Goal: Task Accomplishment & Management: Manage account settings

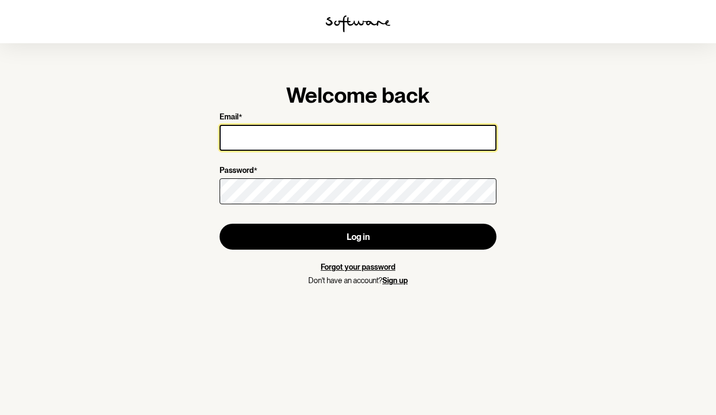
type input "[EMAIL_ADDRESS][DOMAIN_NAME]"
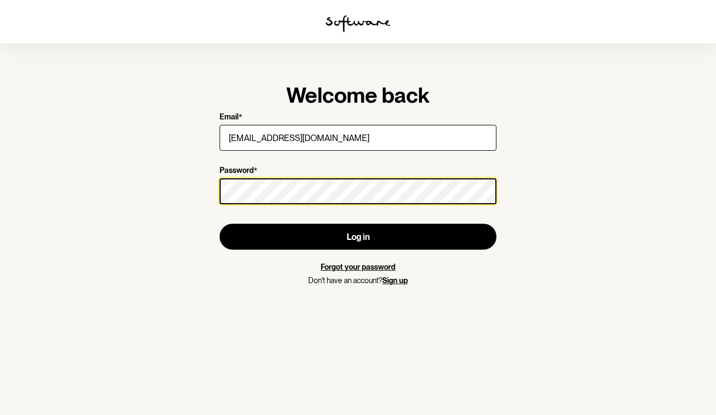
click at [358, 237] on button "Log in" at bounding box center [357, 237] width 277 height 26
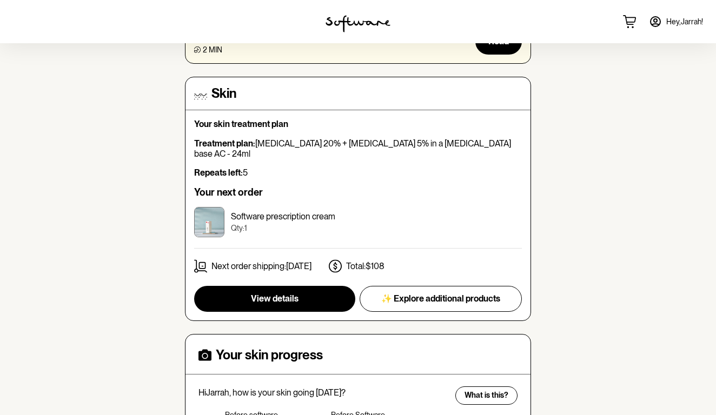
scroll to position [239, 0]
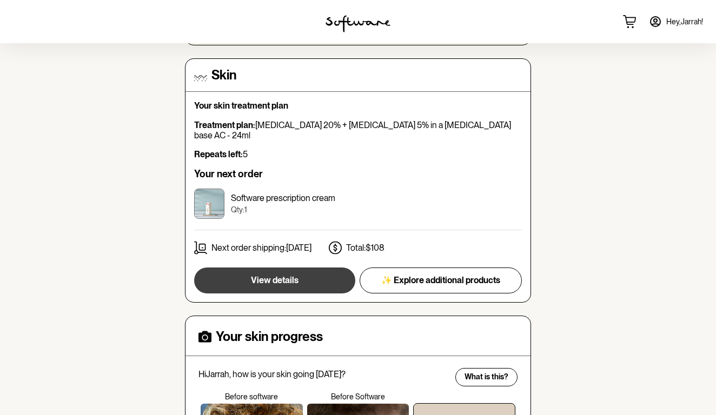
click at [321, 268] on button "View details" at bounding box center [274, 281] width 161 height 26
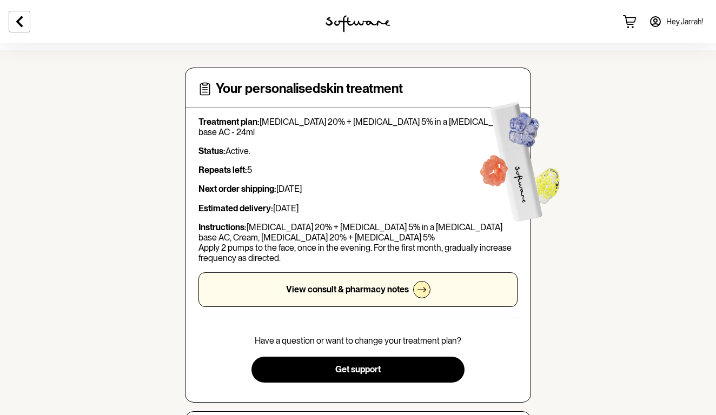
scroll to position [53, 0]
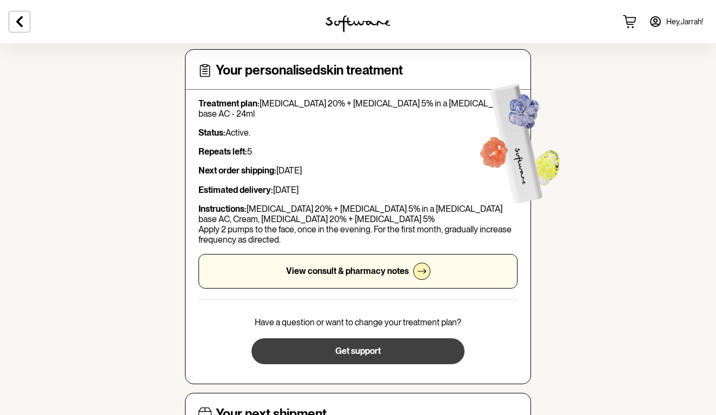
click at [395, 347] on button "Get support" at bounding box center [357, 351] width 212 height 26
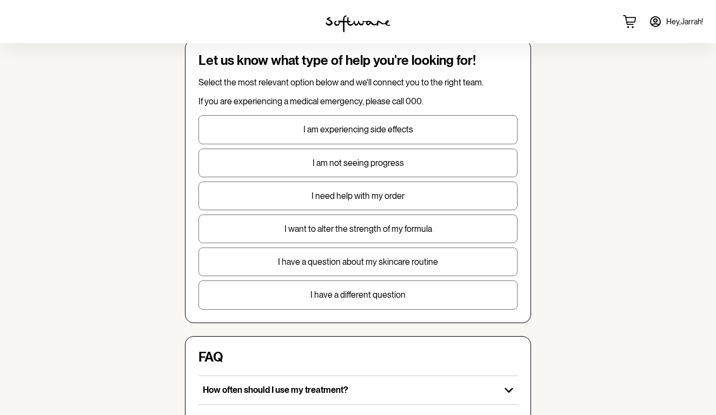
scroll to position [57, 0]
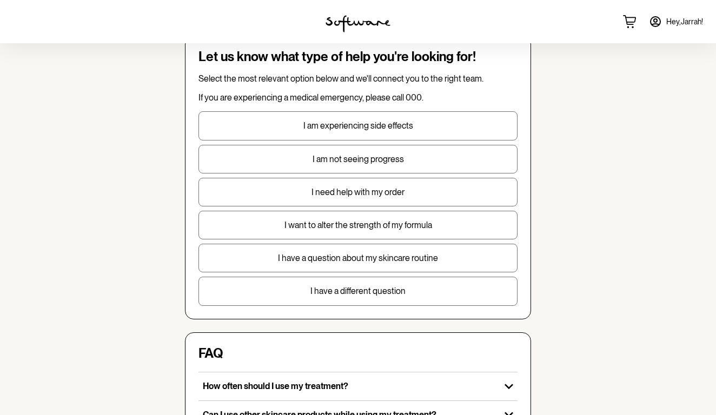
click at [370, 194] on p "I need help with my order" at bounding box center [358, 192] width 318 height 10
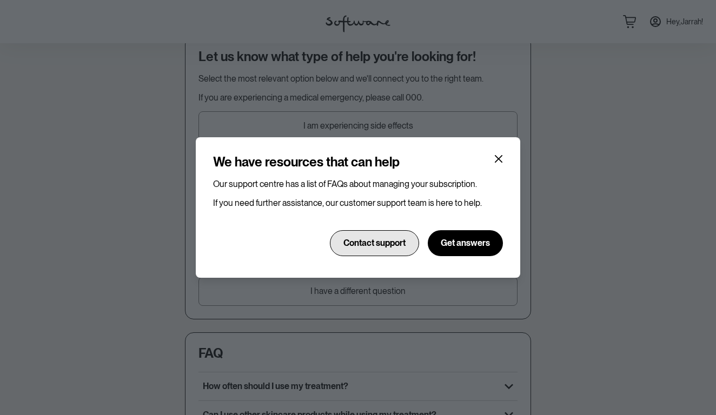
click at [392, 239] on span "Contact support" at bounding box center [374, 243] width 62 height 10
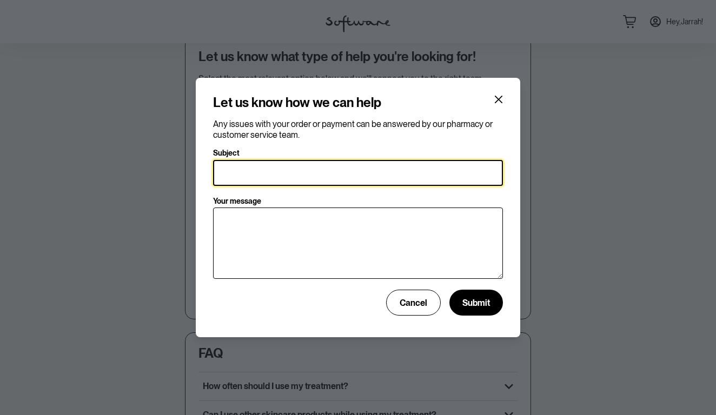
click at [315, 176] on input "Subject" at bounding box center [358, 173] width 290 height 26
type input "Cancel order"
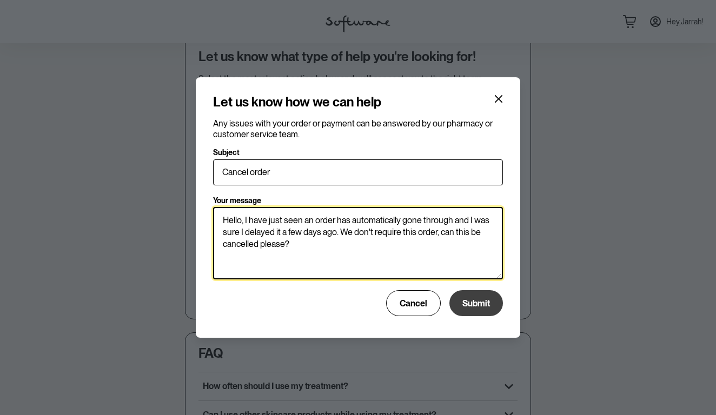
type textarea "Hello, I have just seen an order has automatically gone through and I was sure …"
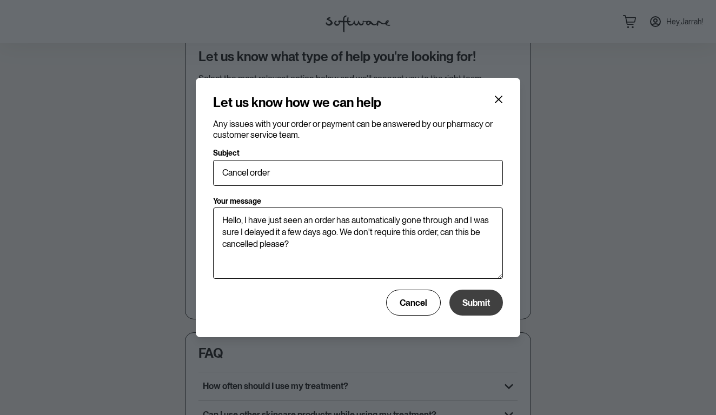
click at [483, 307] on span "Submit" at bounding box center [476, 303] width 28 height 10
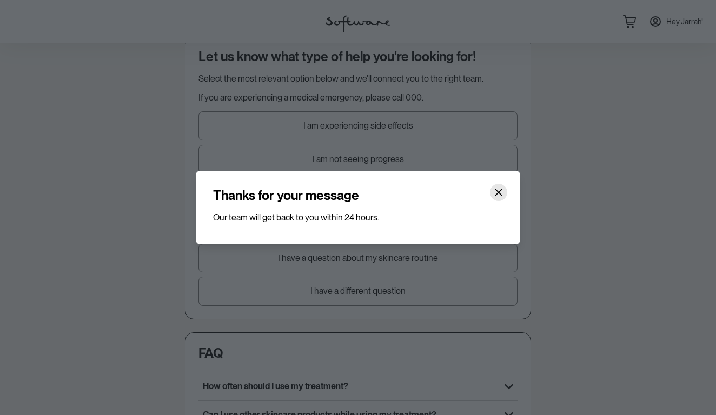
click at [499, 190] on icon "Close" at bounding box center [498, 192] width 9 height 9
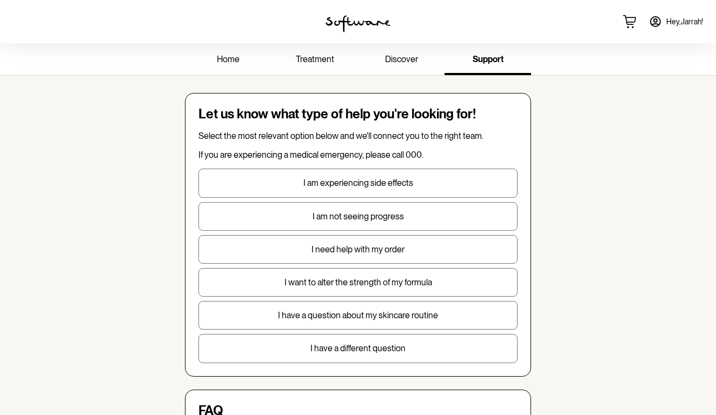
scroll to position [0, 0]
click at [320, 64] on span "treatment" at bounding box center [315, 59] width 38 height 10
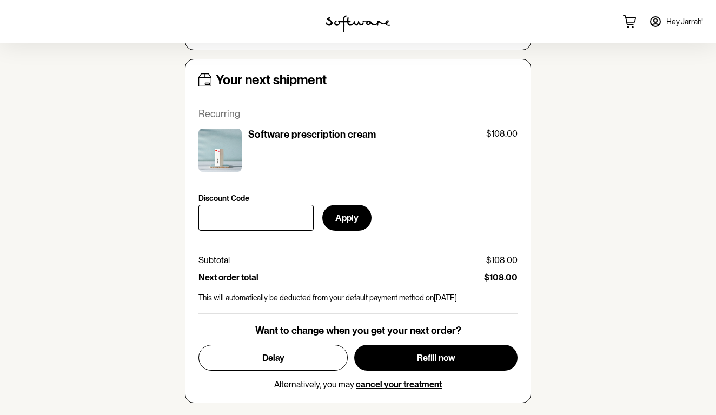
scroll to position [382, 0]
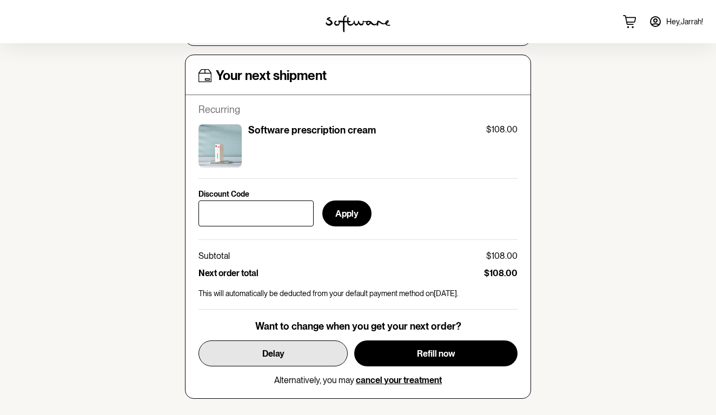
click at [268, 351] on span "Delay" at bounding box center [273, 354] width 22 height 10
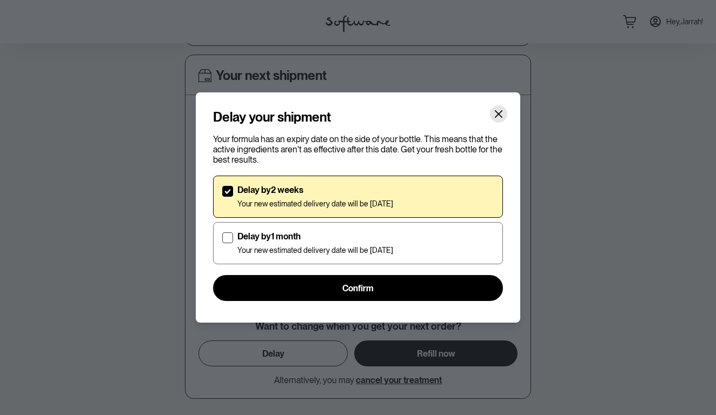
click at [495, 115] on icon "Close" at bounding box center [498, 114] width 9 height 9
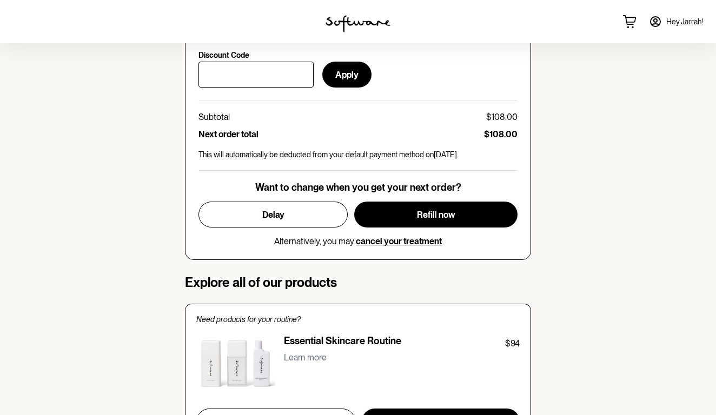
scroll to position [518, 0]
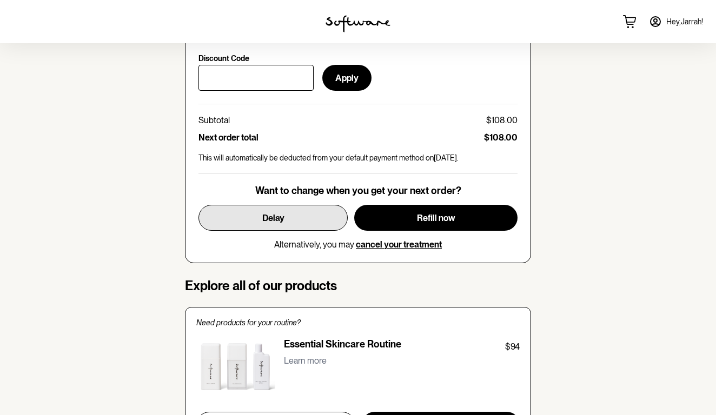
click at [303, 220] on button "Delay" at bounding box center [272, 218] width 149 height 26
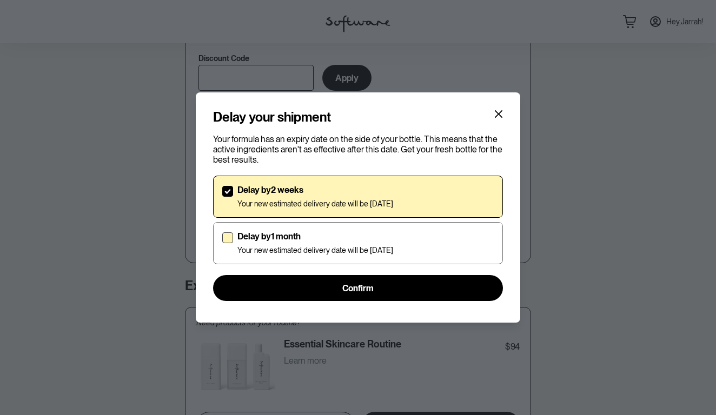
click at [300, 241] on p "Delay by 1 month" at bounding box center [315, 236] width 156 height 10
click at [222, 243] on input "Delay by 1 month Your new estimated delivery date will be [DATE]" at bounding box center [222, 243] width 1 height 1
checkbox input "true"
checkbox input "false"
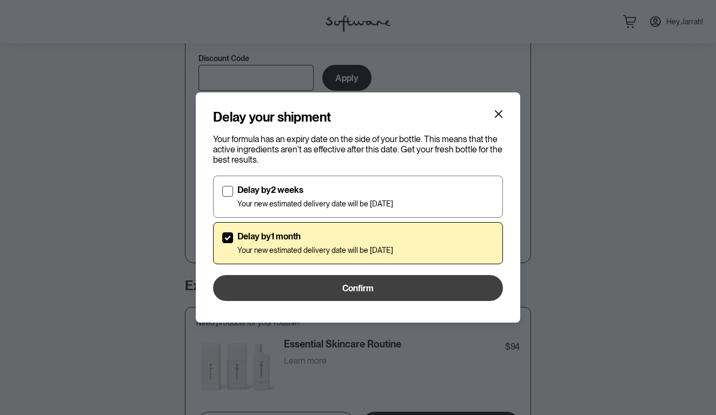
click at [305, 290] on button "Confirm" at bounding box center [358, 288] width 290 height 26
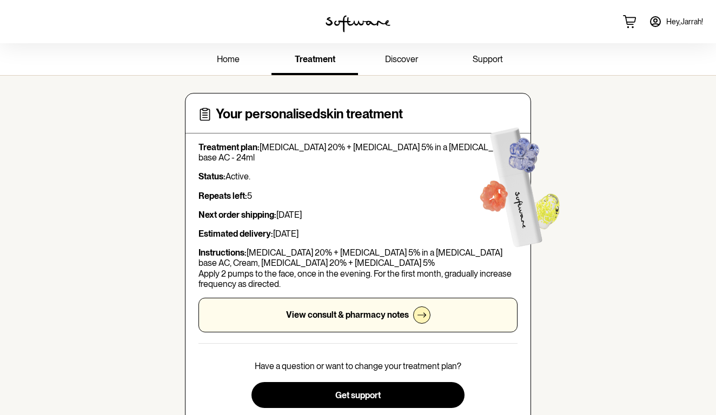
scroll to position [0, 0]
